Goal: Information Seeking & Learning: Learn about a topic

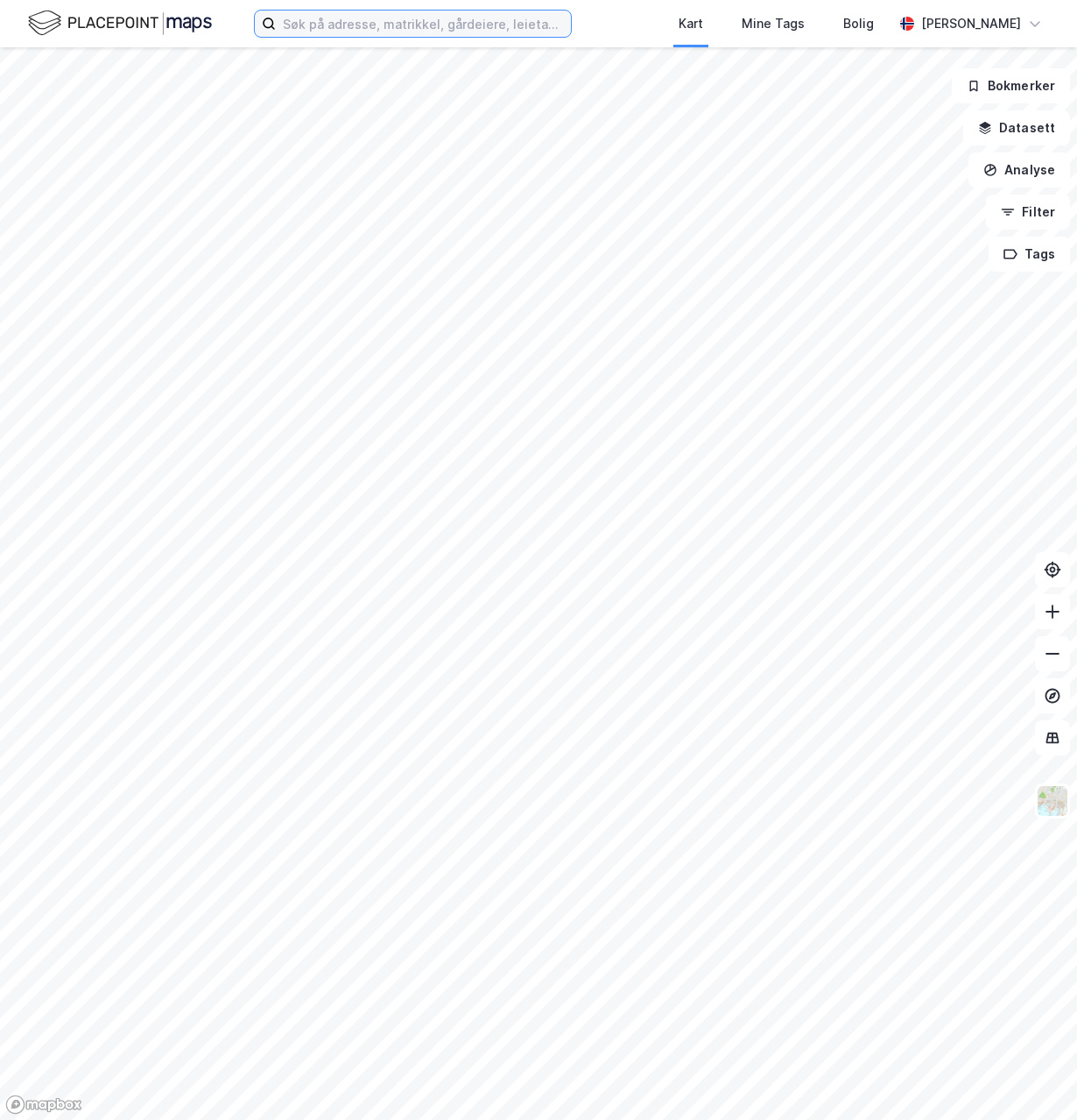
click at [417, 20] on input at bounding box center [423, 24] width 295 height 27
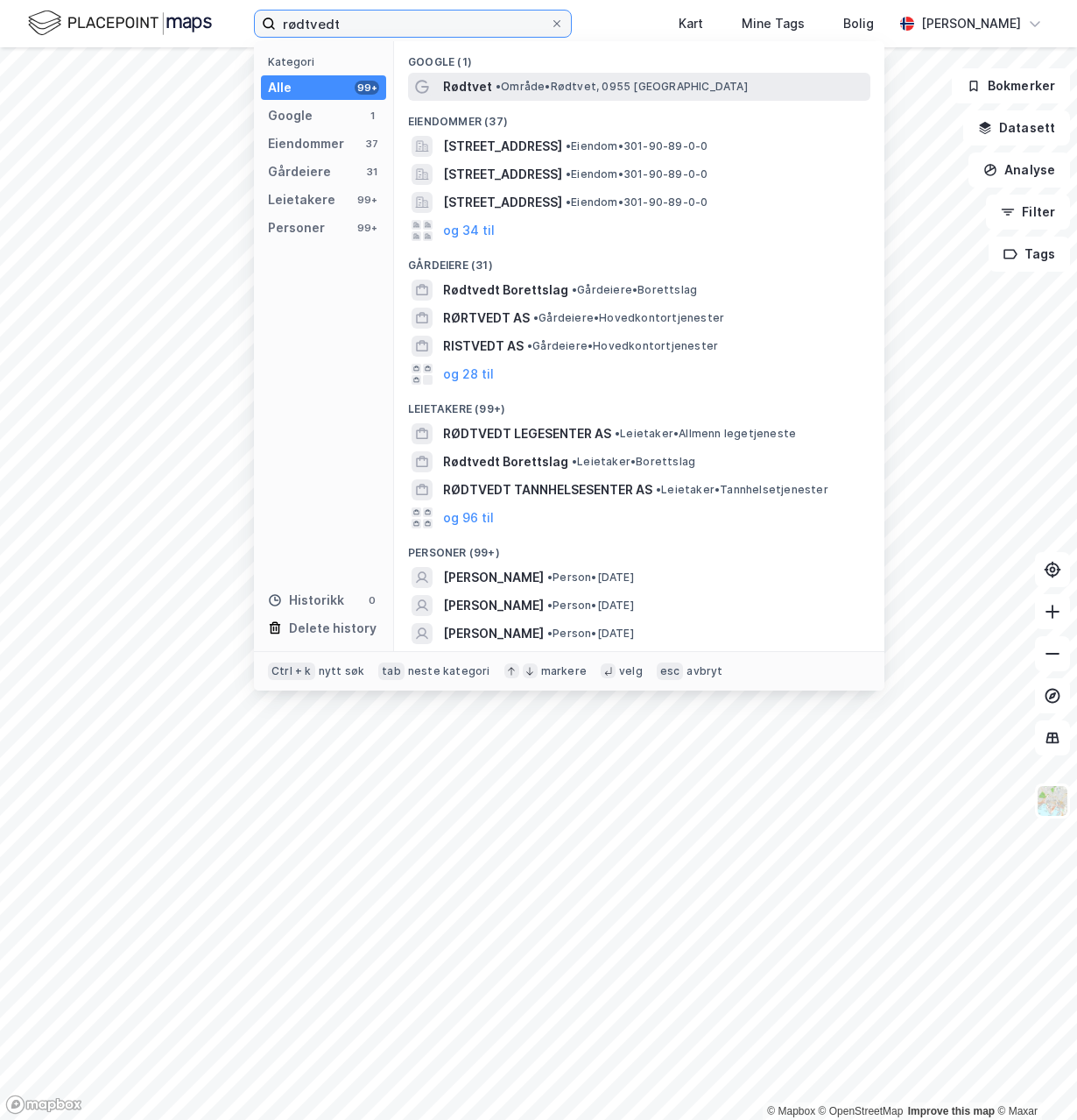
type input "rødtvedt"
click at [469, 89] on span "Rødtvet" at bounding box center [468, 87] width 49 height 21
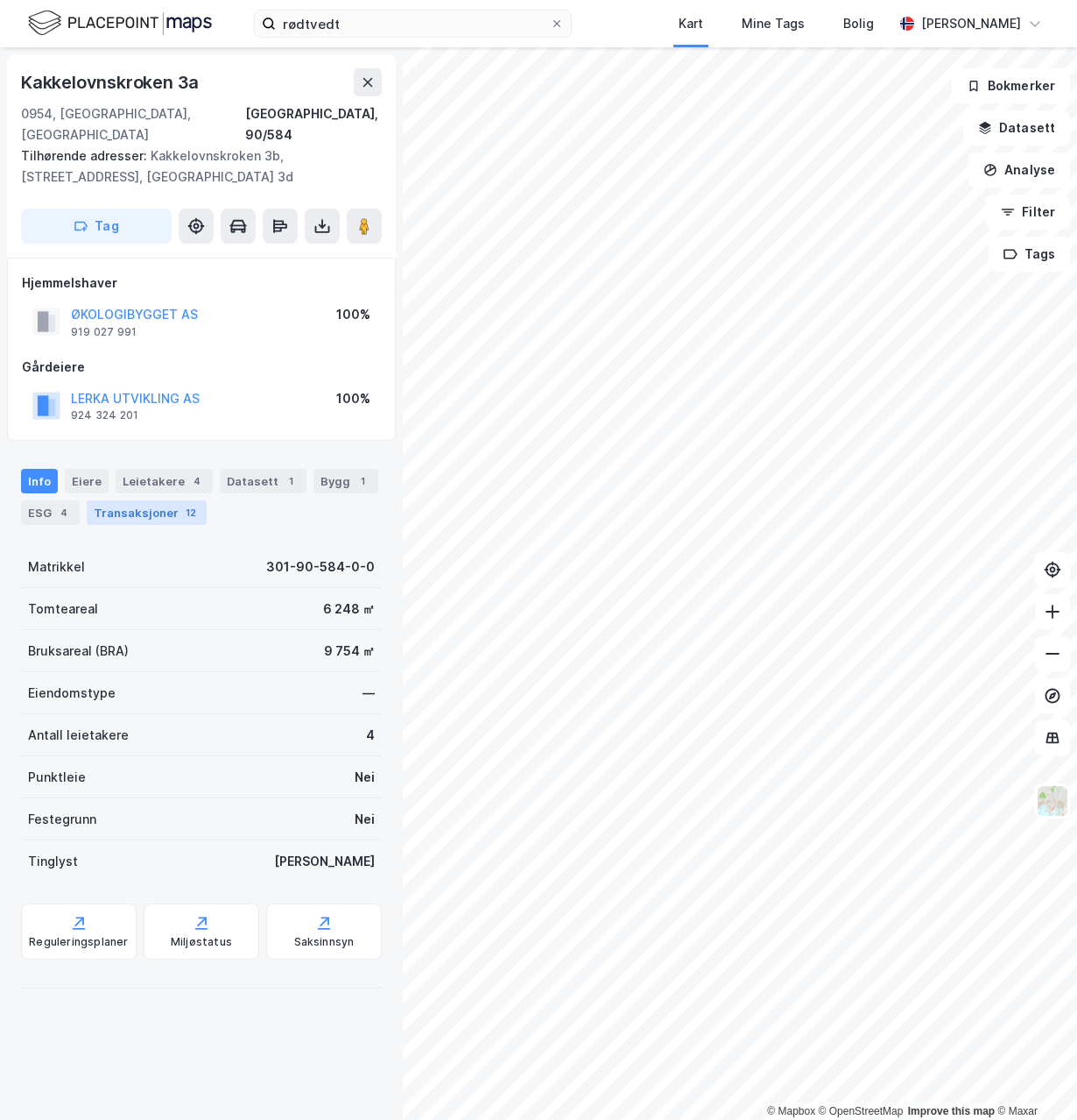
click at [151, 501] on div "Transaksjoner 12" at bounding box center [146, 513] width 120 height 25
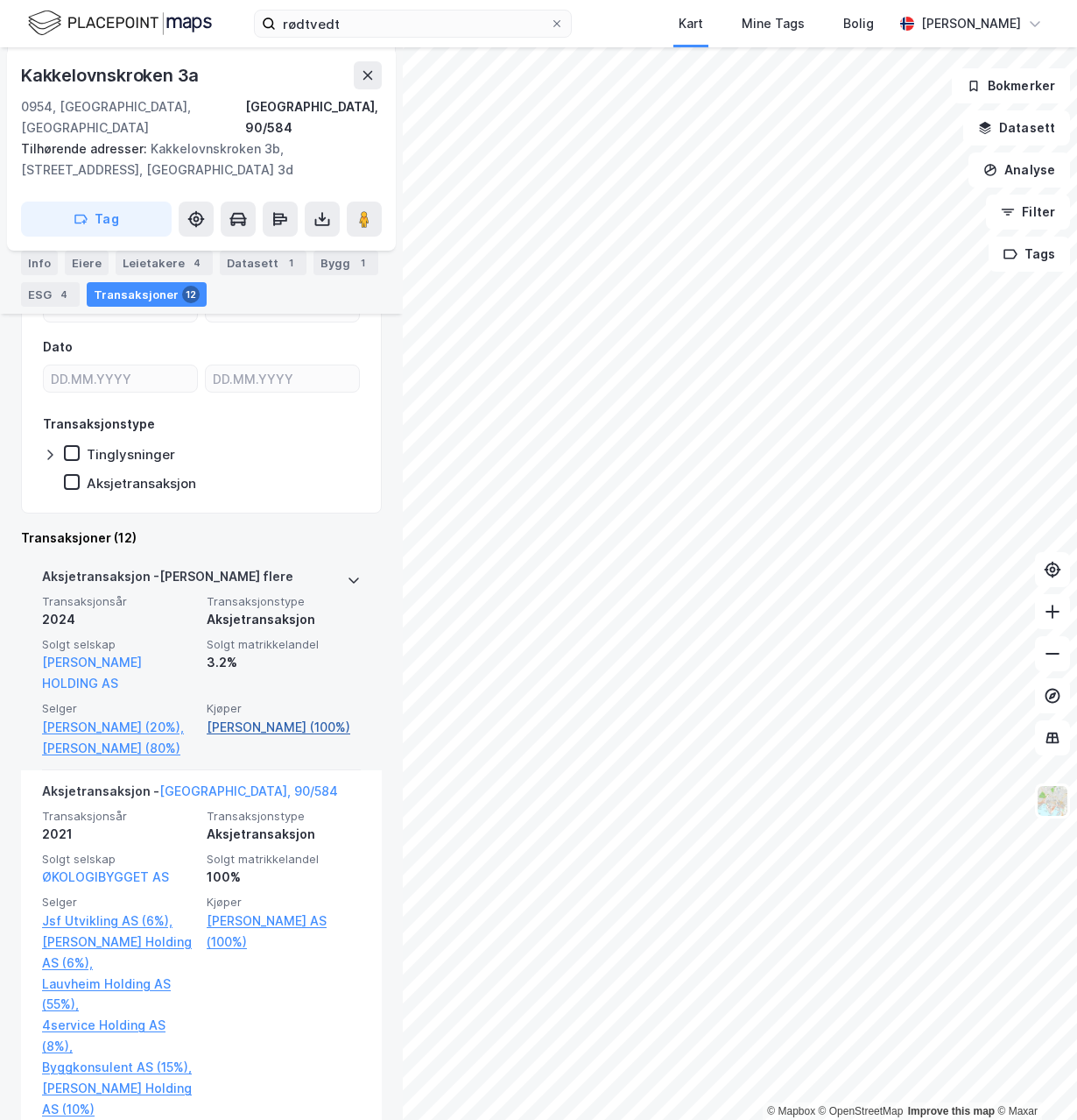
scroll to position [298, 0]
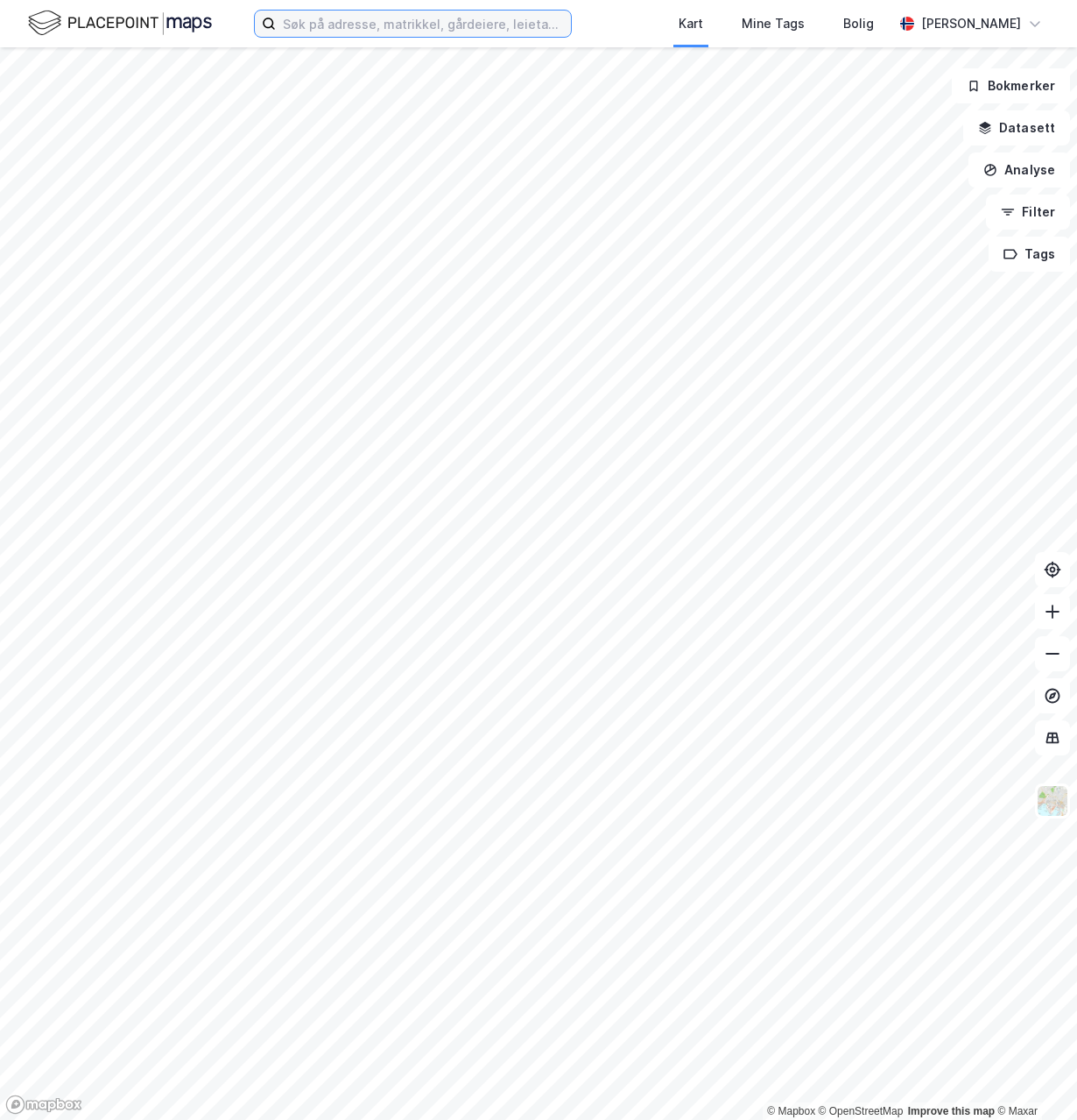
click at [455, 23] on input at bounding box center [423, 24] width 295 height 27
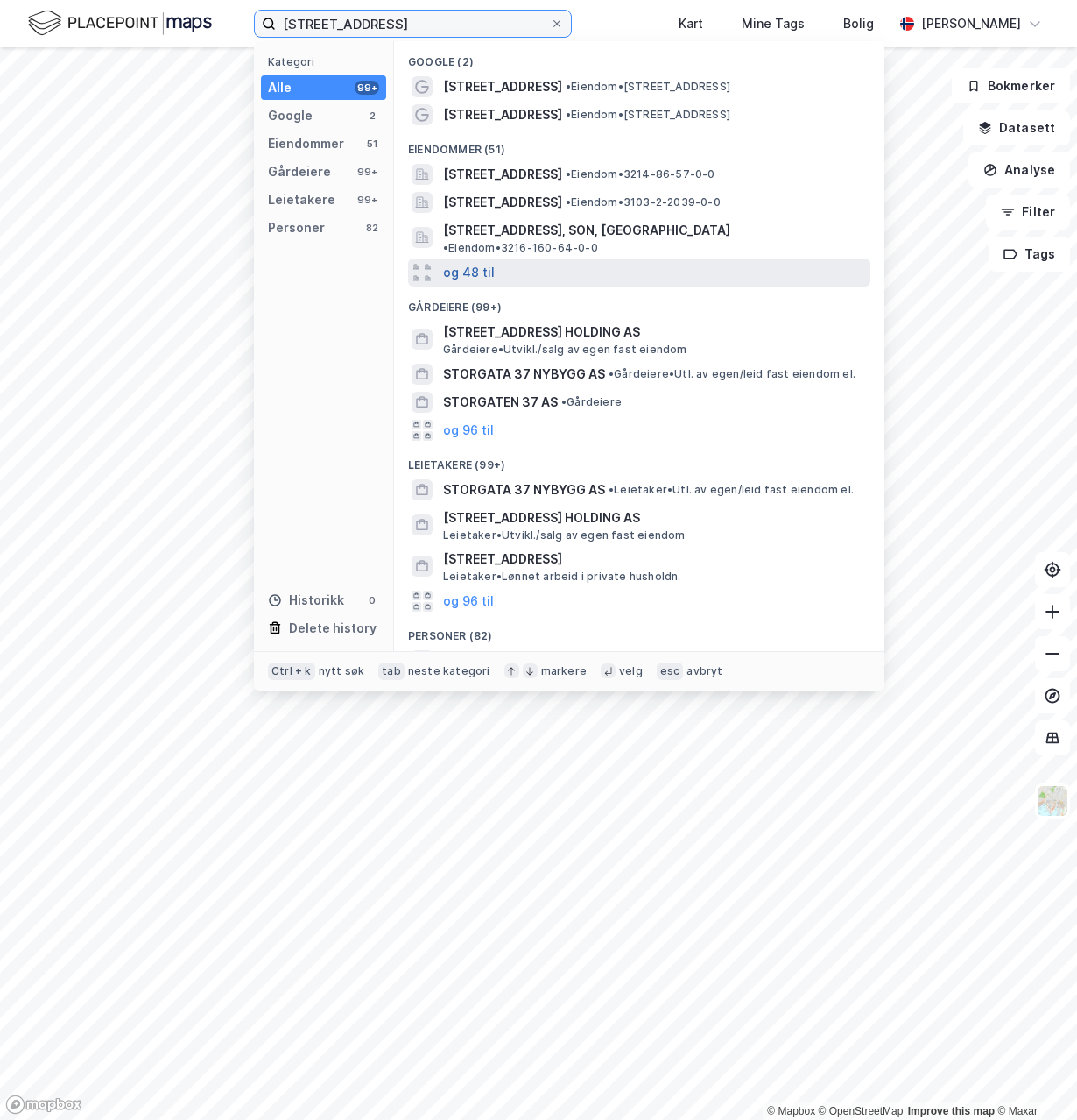
type input "storgata 37"
click at [469, 262] on button "og 48 til" at bounding box center [469, 272] width 51 height 21
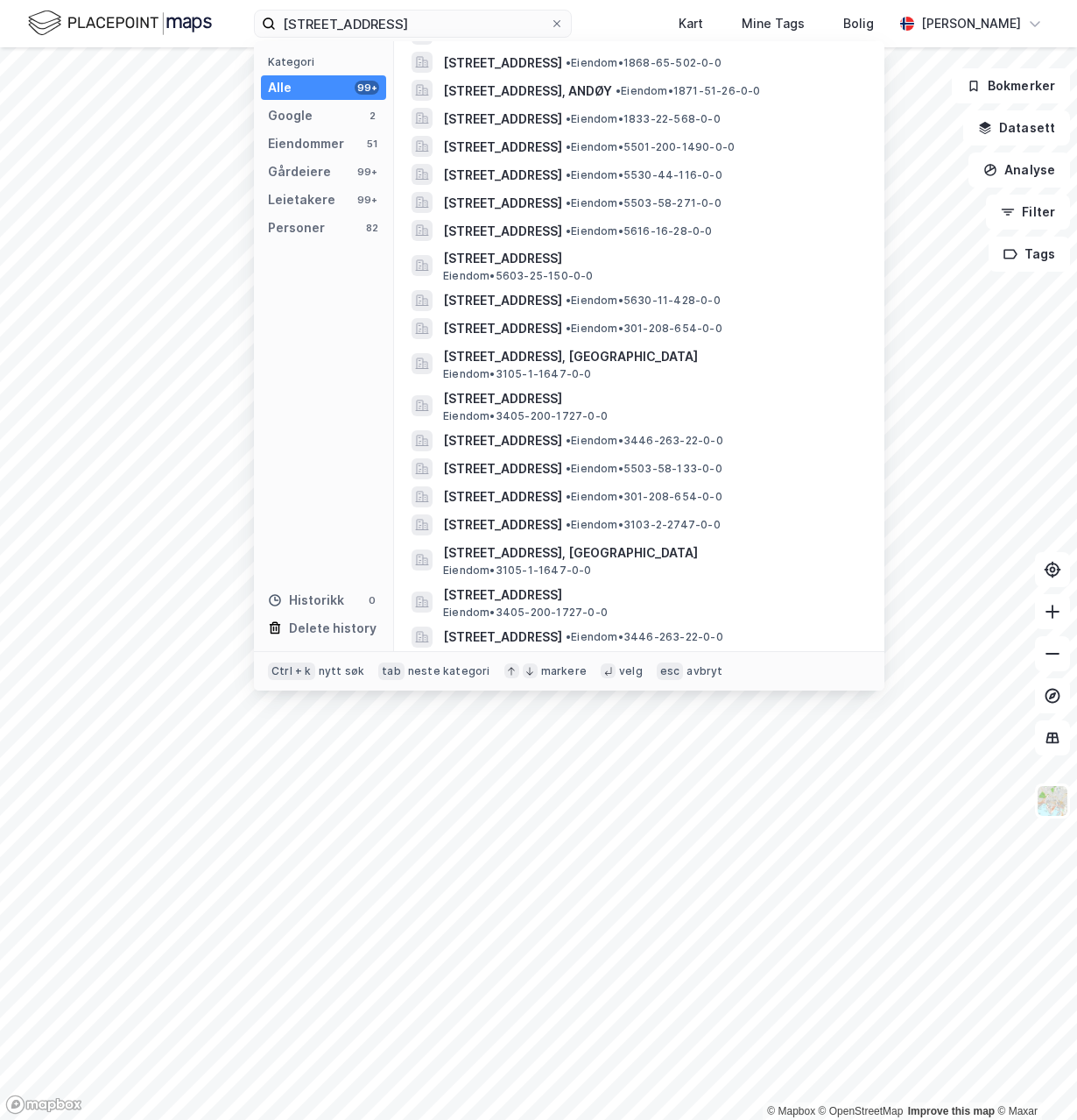
scroll to position [1058, 0]
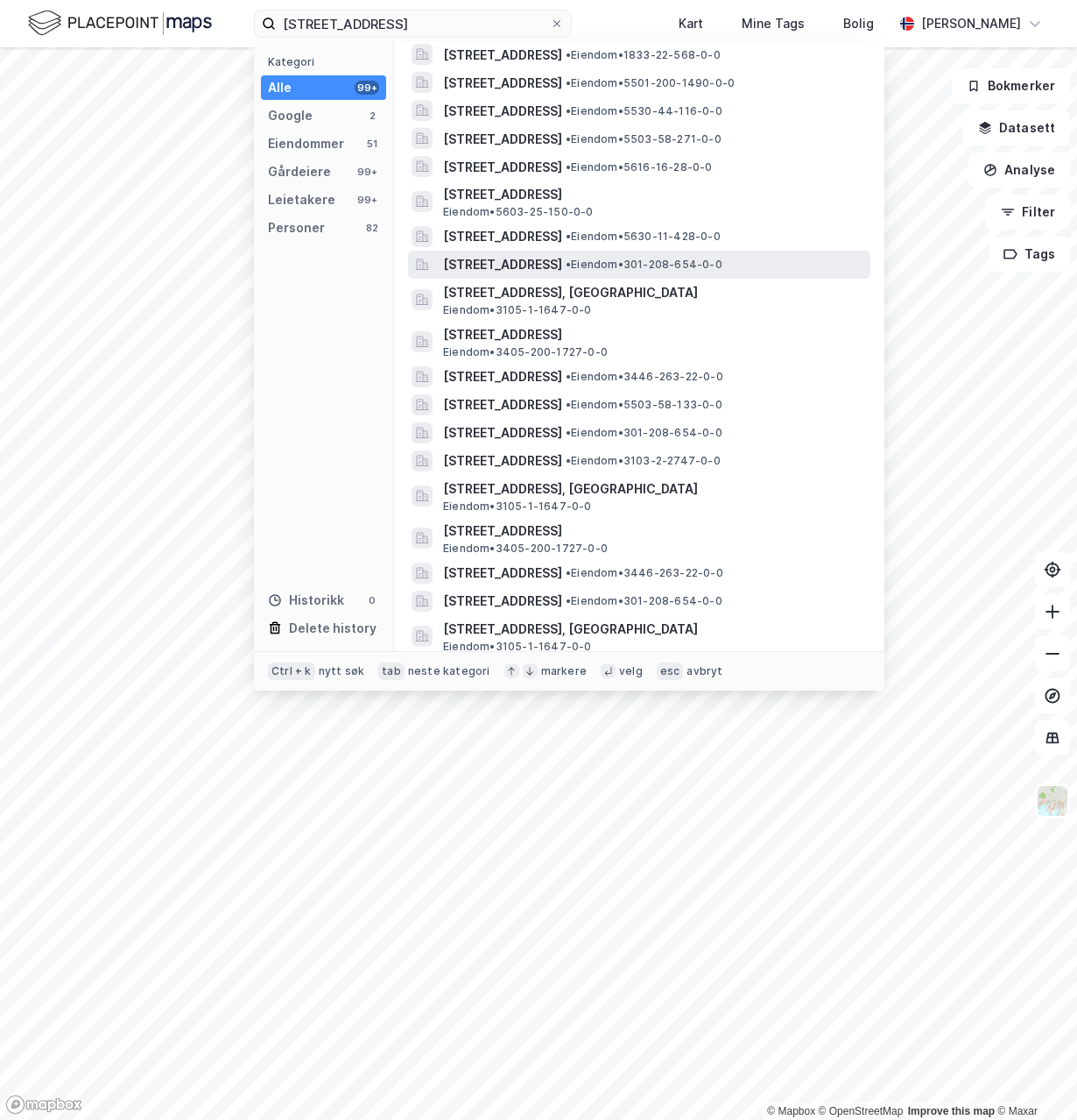
click at [484, 254] on span "Storgata 37A, 0182, OSLO, OSLO" at bounding box center [503, 264] width 119 height 21
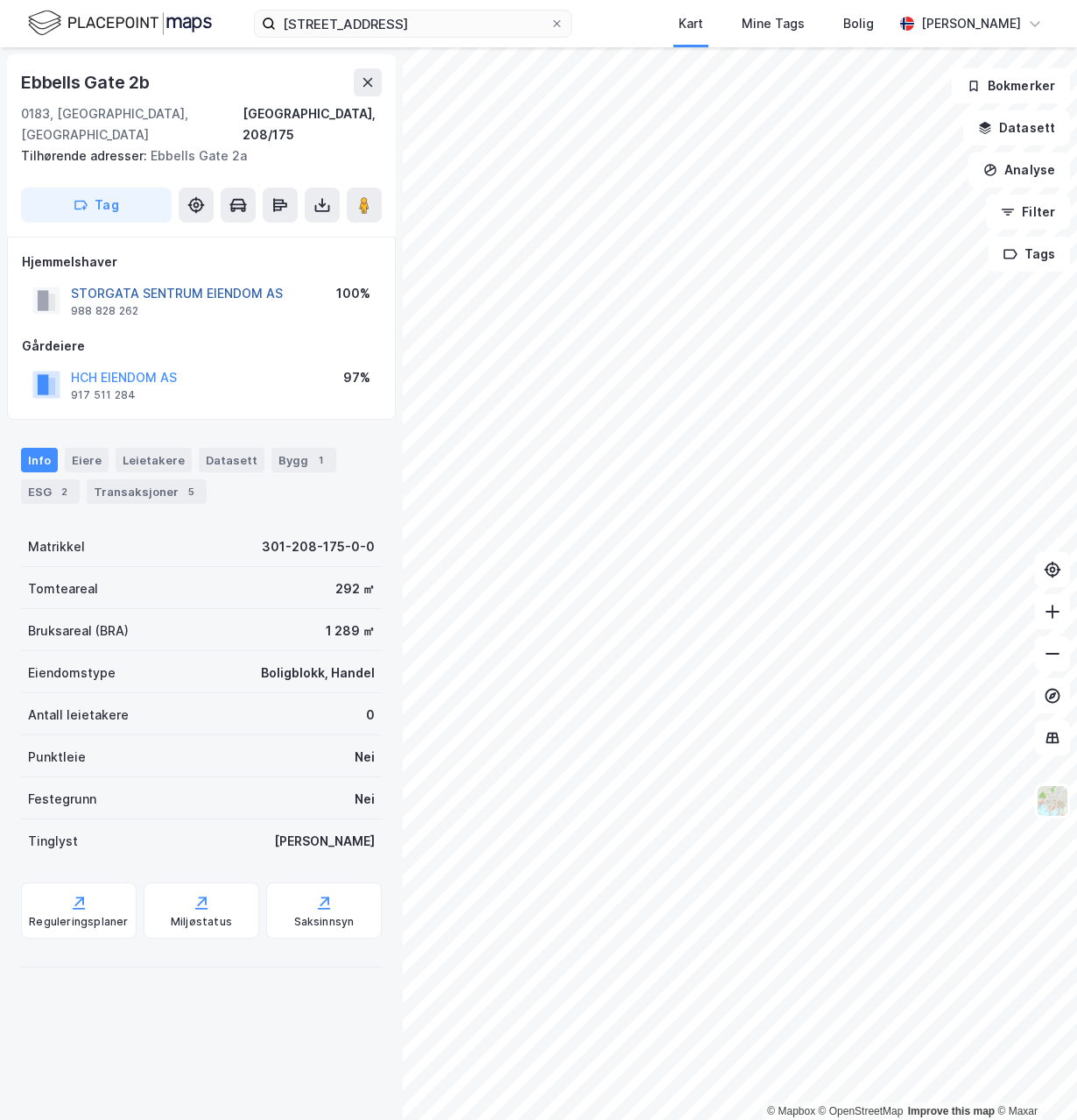
click at [0, 0] on button "STORGATA SENTRUM EIENDOM AS" at bounding box center [0, 0] width 0 height 0
